Goal: Task Accomplishment & Management: Use online tool/utility

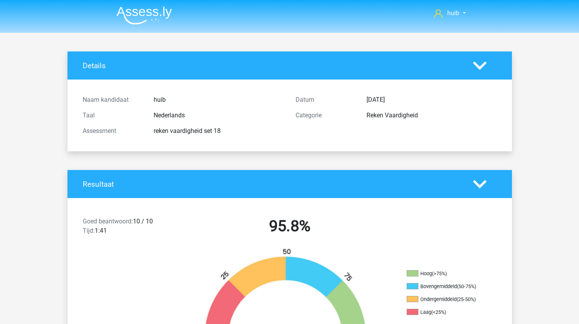
click at [144, 25] on nav "huib hychertoghs@gmail.com" at bounding box center [289, 13] width 359 height 25
click at [146, 16] on img at bounding box center [144, 15] width 55 height 18
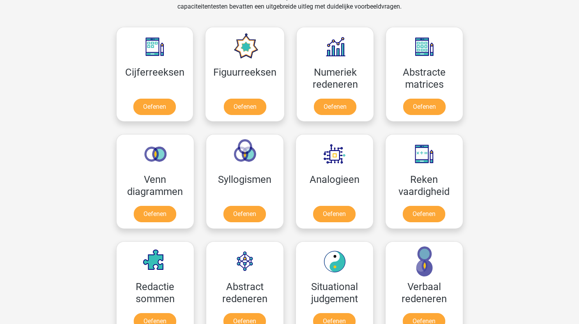
scroll to position [340, 0]
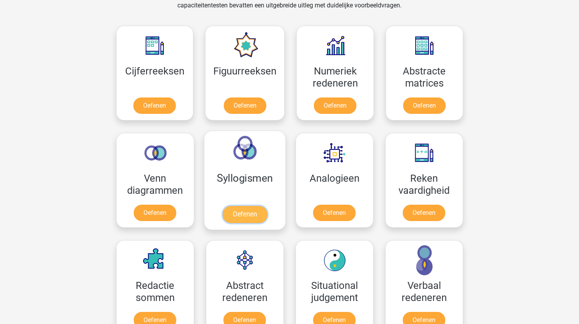
click at [245, 215] on link "Oefenen" at bounding box center [244, 214] width 44 height 17
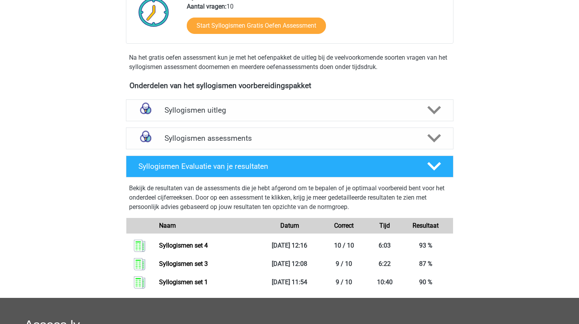
scroll to position [298, 0]
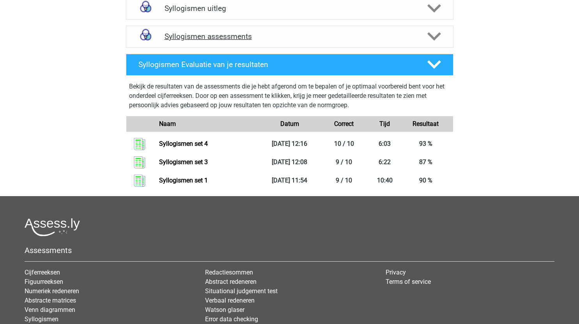
click at [439, 32] on icon at bounding box center [435, 37] width 14 height 14
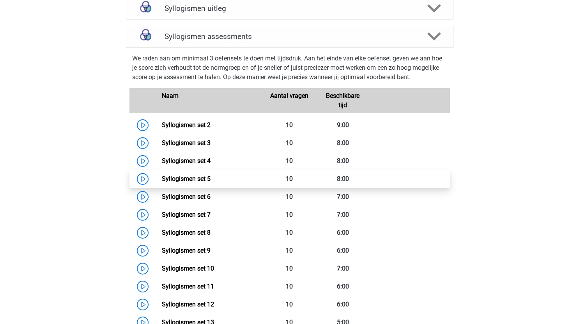
click at [162, 180] on link "Syllogismen set 5" at bounding box center [186, 178] width 49 height 7
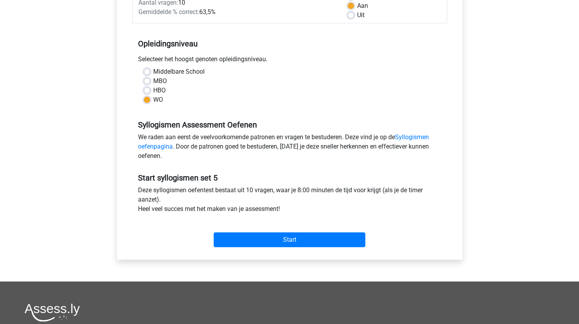
scroll to position [158, 0]
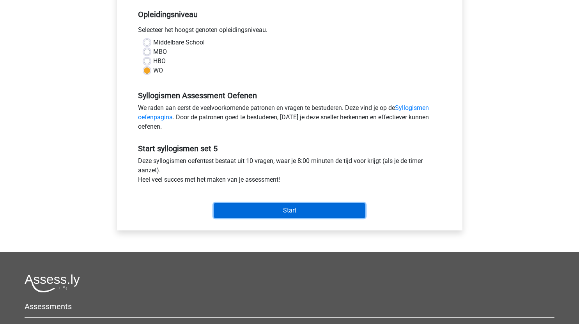
click at [293, 210] on input "Start" at bounding box center [290, 210] width 152 height 15
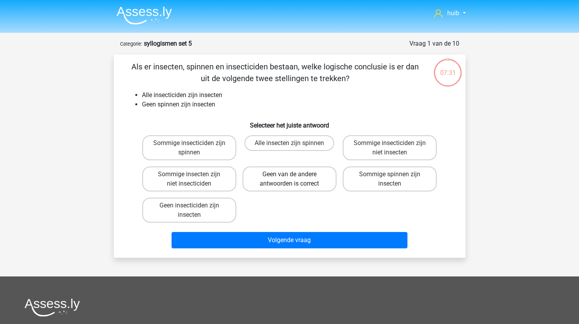
click at [309, 174] on label "Geen van de andere antwoorden is correct" at bounding box center [290, 179] width 94 height 25
click at [295, 174] on input "Geen van de andere antwoorden is correct" at bounding box center [291, 176] width 5 height 5
radio input "true"
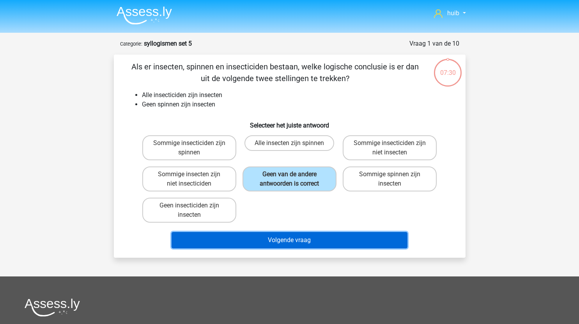
click at [298, 241] on button "Volgende vraag" at bounding box center [290, 240] width 236 height 16
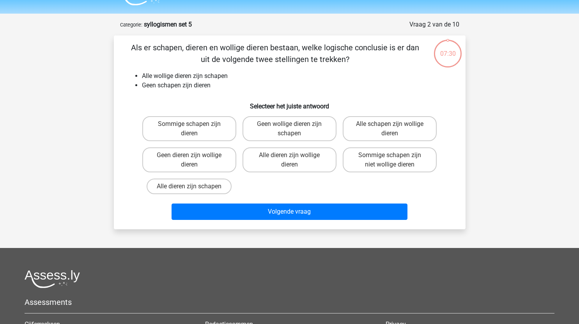
scroll to position [39, 0]
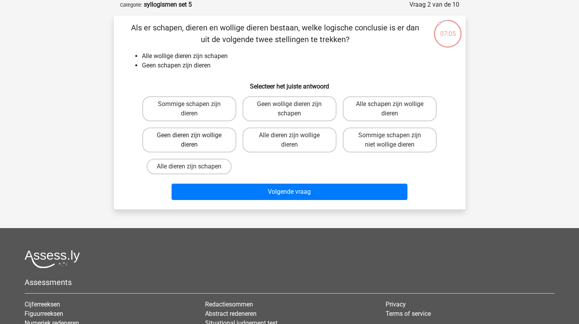
click at [206, 141] on label "Geen dieren zijn wollige dieren" at bounding box center [189, 140] width 94 height 25
click at [194, 140] on input "Geen dieren zijn wollige dieren" at bounding box center [191, 137] width 5 height 5
radio input "true"
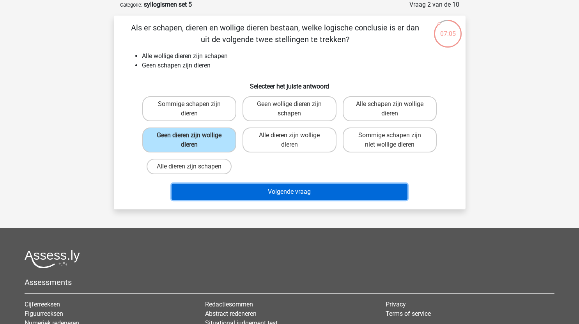
click at [248, 189] on button "Volgende vraag" at bounding box center [290, 192] width 236 height 16
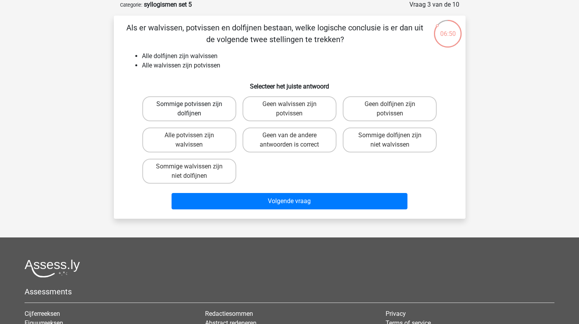
click at [209, 115] on label "Sommige potvissen zijn dolfijnen" at bounding box center [189, 108] width 94 height 25
click at [194, 109] on input "Sommige potvissen zijn dolfijnen" at bounding box center [191, 106] width 5 height 5
radio input "true"
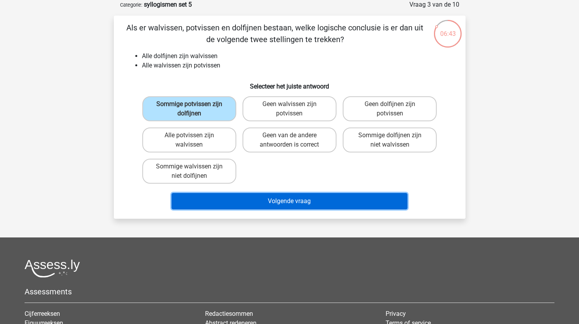
click at [286, 201] on button "Volgende vraag" at bounding box center [290, 201] width 236 height 16
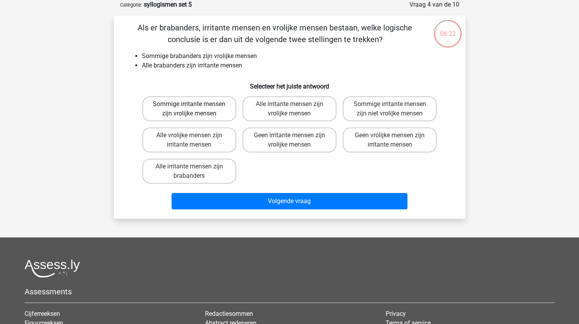
click at [218, 111] on label "Sommige irritante mensen zijn vrolijke mensen" at bounding box center [189, 108] width 94 height 25
click at [194, 109] on input "Sommige irritante mensen zijn vrolijke mensen" at bounding box center [191, 106] width 5 height 5
radio input "true"
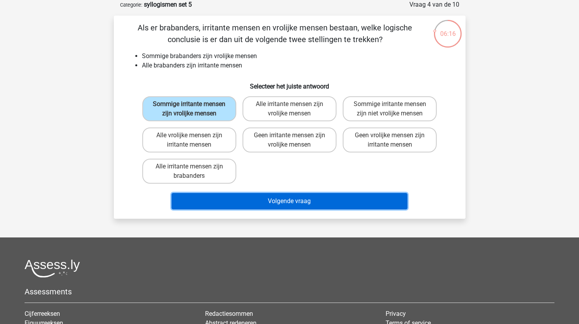
click at [266, 196] on button "Volgende vraag" at bounding box center [290, 201] width 236 height 16
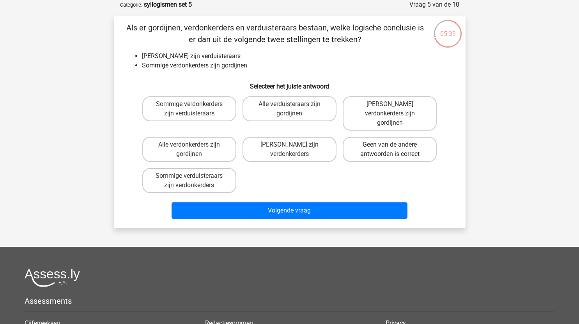
click at [421, 146] on label "Geen van de andere antwoorden is correct" at bounding box center [390, 149] width 94 height 25
click at [395, 146] on input "Geen van de andere antwoorden is correct" at bounding box center [392, 147] width 5 height 5
radio input "true"
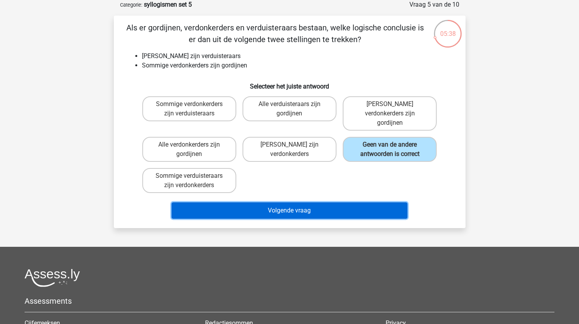
click at [341, 202] on button "Volgende vraag" at bounding box center [290, 210] width 236 height 16
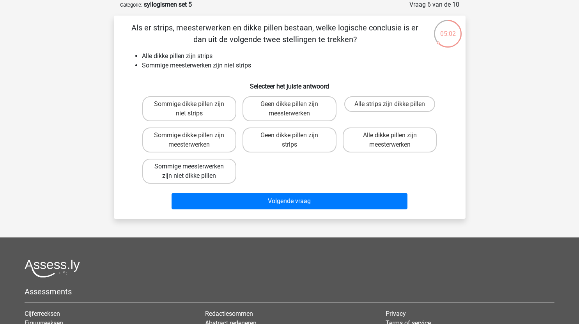
click at [208, 177] on label "Sommige meesterwerken zijn niet dikke pillen" at bounding box center [189, 171] width 94 height 25
click at [194, 172] on input "Sommige meesterwerken zijn niet dikke pillen" at bounding box center [191, 169] width 5 height 5
radio input "true"
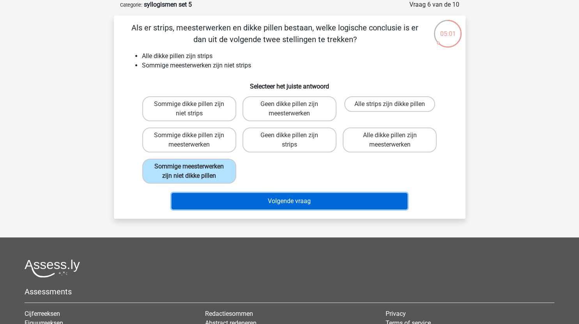
click at [277, 207] on button "Volgende vraag" at bounding box center [290, 201] width 236 height 16
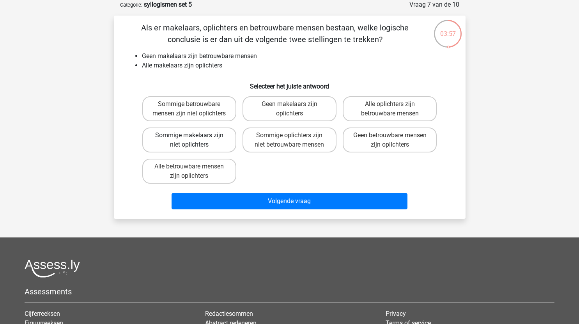
click at [206, 151] on label "Sommige makelaars zijn niet oplichters" at bounding box center [189, 140] width 94 height 25
click at [194, 140] on input "Sommige makelaars zijn niet oplichters" at bounding box center [191, 137] width 5 height 5
radio input "true"
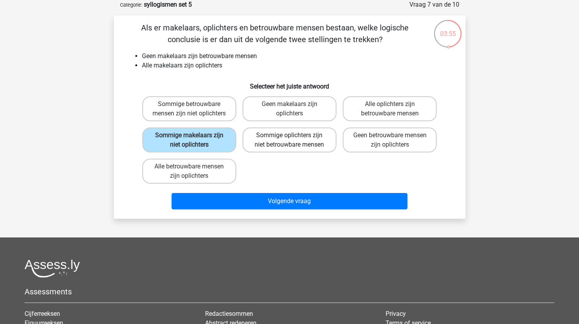
click at [311, 146] on label "Sommige oplichters zijn niet betrouwbare mensen" at bounding box center [290, 140] width 94 height 25
click at [295, 140] on input "Sommige oplichters zijn niet betrouwbare mensen" at bounding box center [291, 137] width 5 height 5
radio input "true"
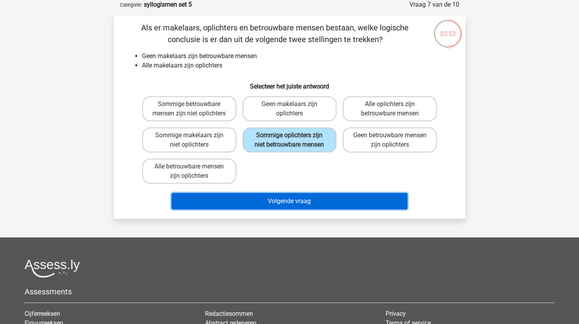
click at [279, 209] on button "Volgende vraag" at bounding box center [290, 201] width 236 height 16
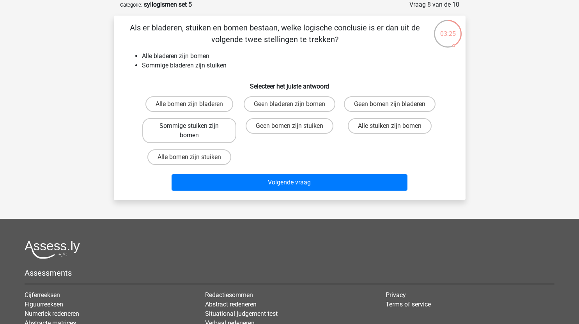
click at [208, 133] on label "Sommige stuiken zijn bomen" at bounding box center [189, 130] width 94 height 25
click at [194, 131] on input "Sommige stuiken zijn bomen" at bounding box center [191, 128] width 5 height 5
radio input "true"
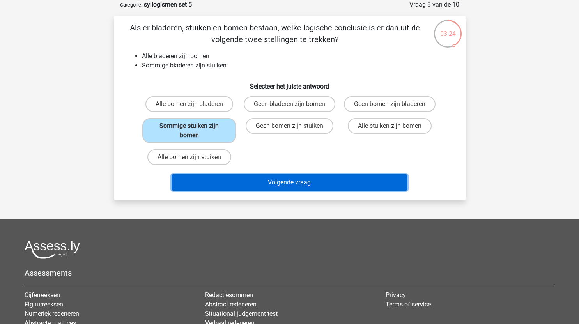
click at [252, 180] on button "Volgende vraag" at bounding box center [290, 182] width 236 height 16
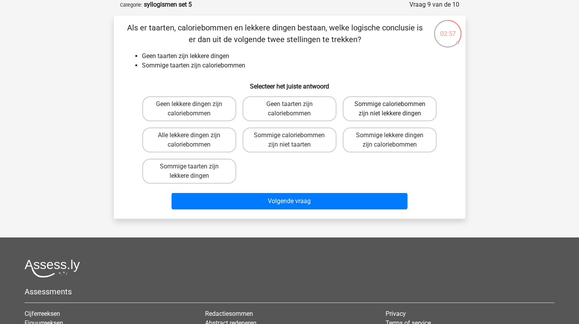
click at [377, 107] on label "Sommige caloriebommen zijn niet lekkere dingen" at bounding box center [390, 108] width 94 height 25
click at [390, 107] on input "Sommige caloriebommen zijn niet lekkere dingen" at bounding box center [392, 106] width 5 height 5
radio input "true"
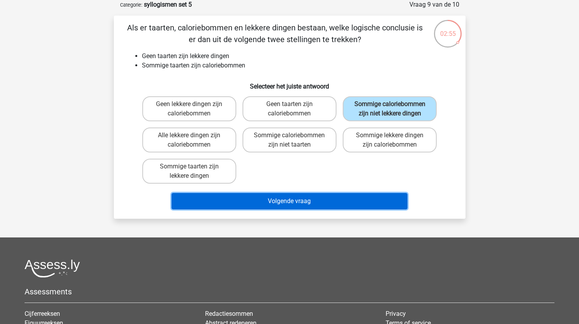
click at [308, 199] on button "Volgende vraag" at bounding box center [290, 201] width 236 height 16
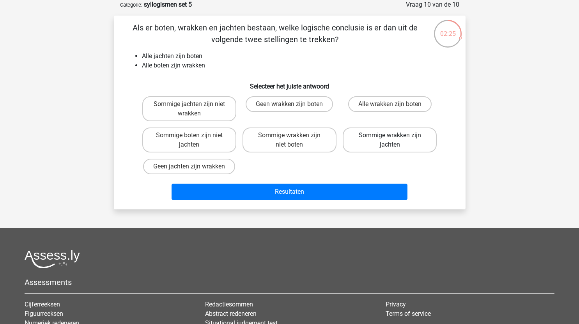
click at [394, 142] on label "Sommige wrakken zijn jachten" at bounding box center [390, 140] width 94 height 25
click at [394, 140] on input "Sommige wrakken zijn jachten" at bounding box center [392, 137] width 5 height 5
radio input "true"
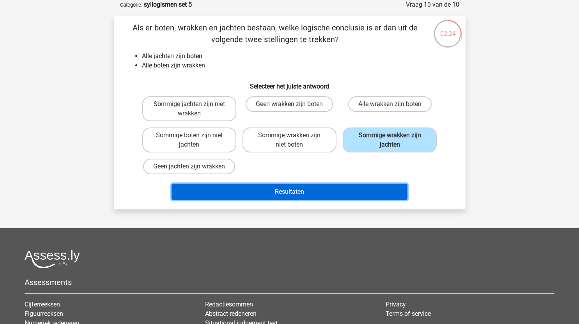
click at [290, 200] on button "Resultaten" at bounding box center [290, 192] width 236 height 16
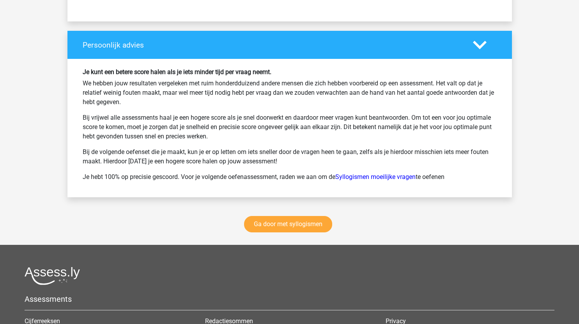
scroll to position [1009, 0]
